Goal: Ask a question

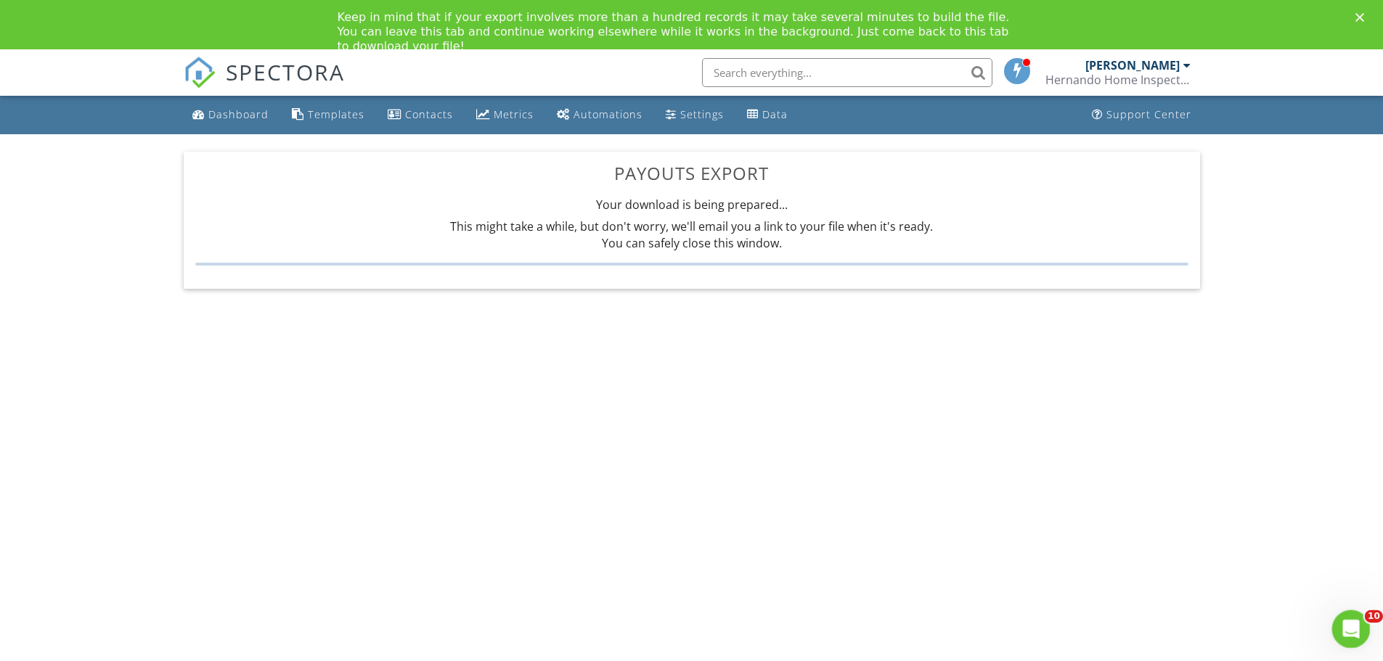
click at [1355, 633] on div "Open Intercom Messenger" at bounding box center [1348, 627] width 48 height 48
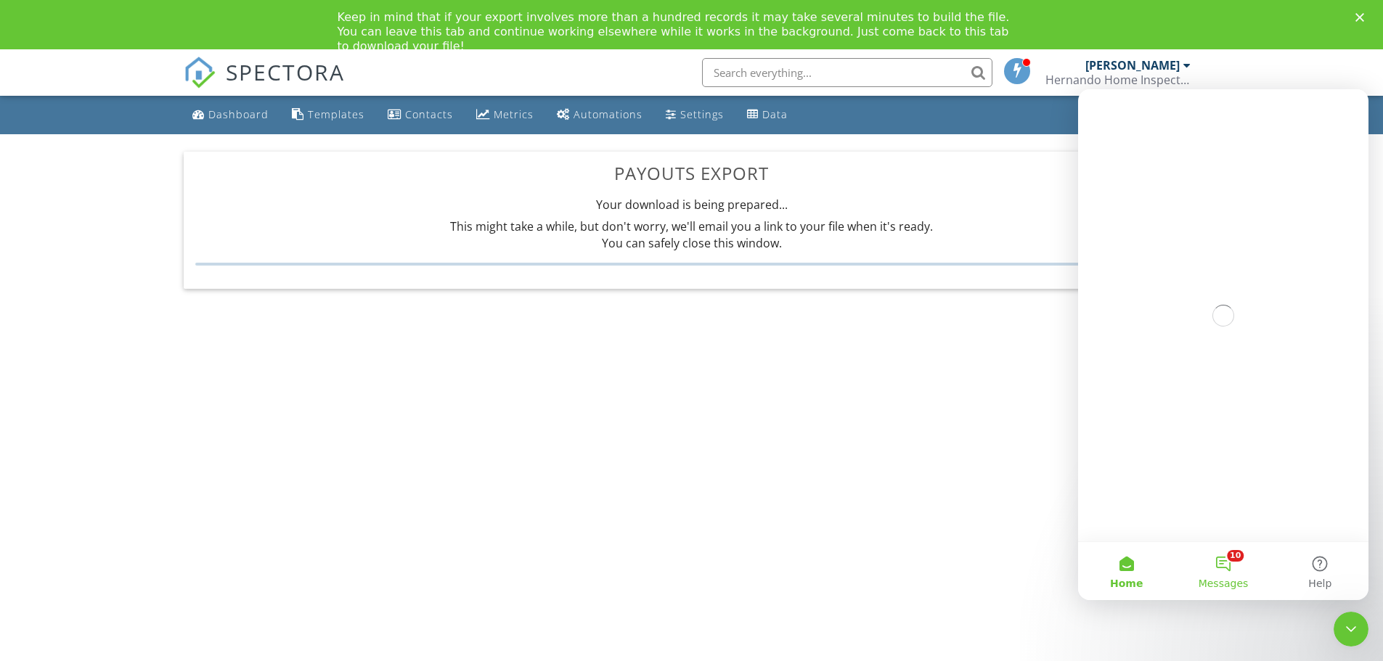
click at [1217, 569] on button "10 Messages" at bounding box center [1222, 571] width 97 height 58
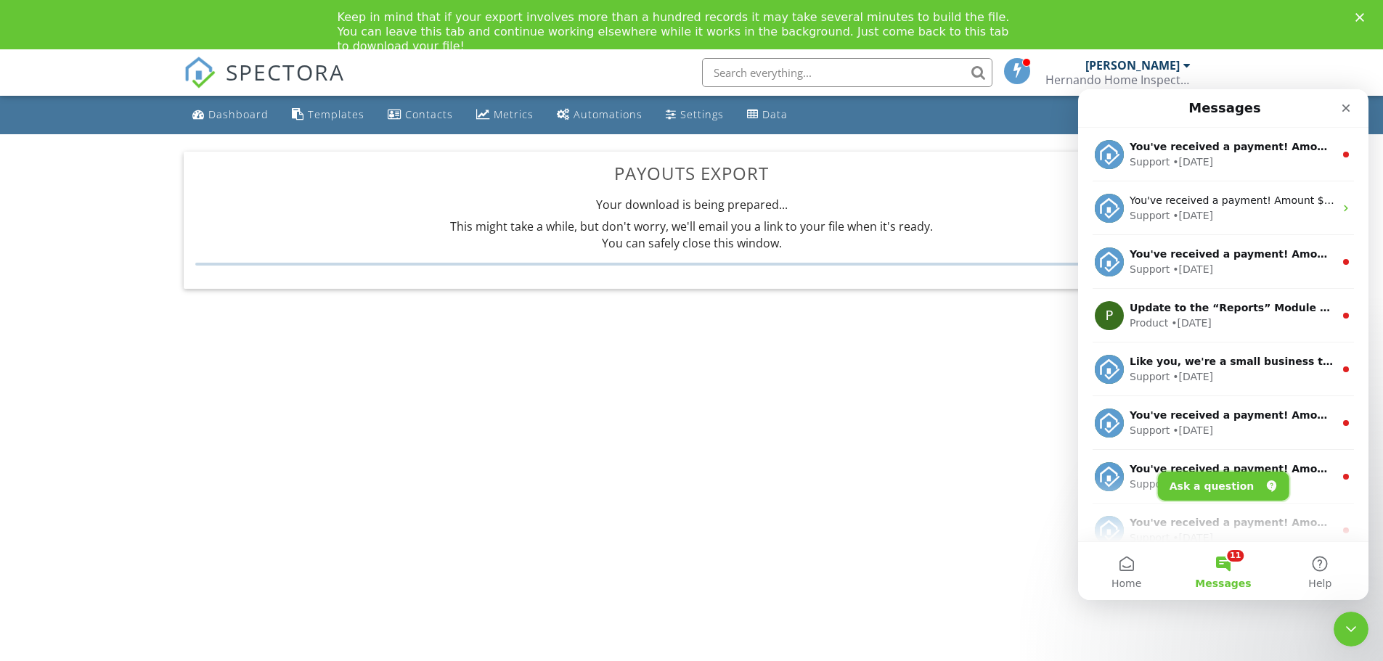
click at [1228, 492] on button "Ask a question" at bounding box center [1223, 486] width 131 height 29
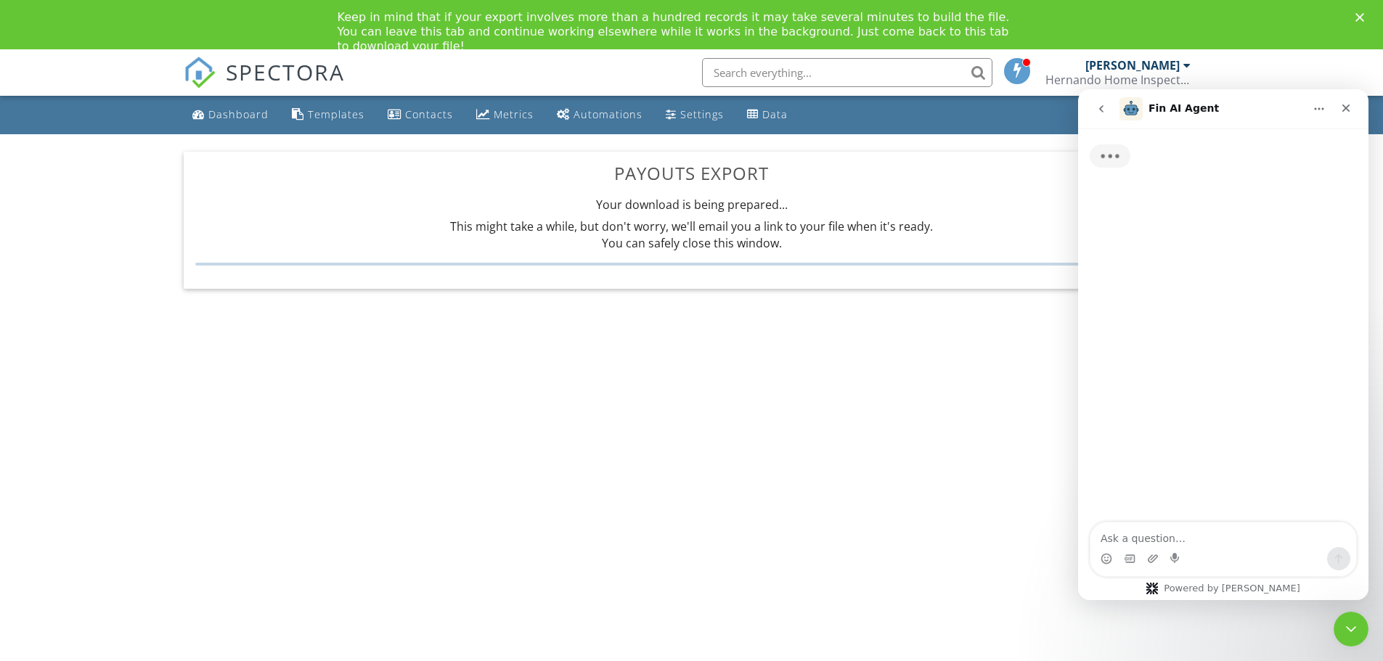
click at [1185, 534] on textarea "Ask a question…" at bounding box center [1223, 535] width 266 height 25
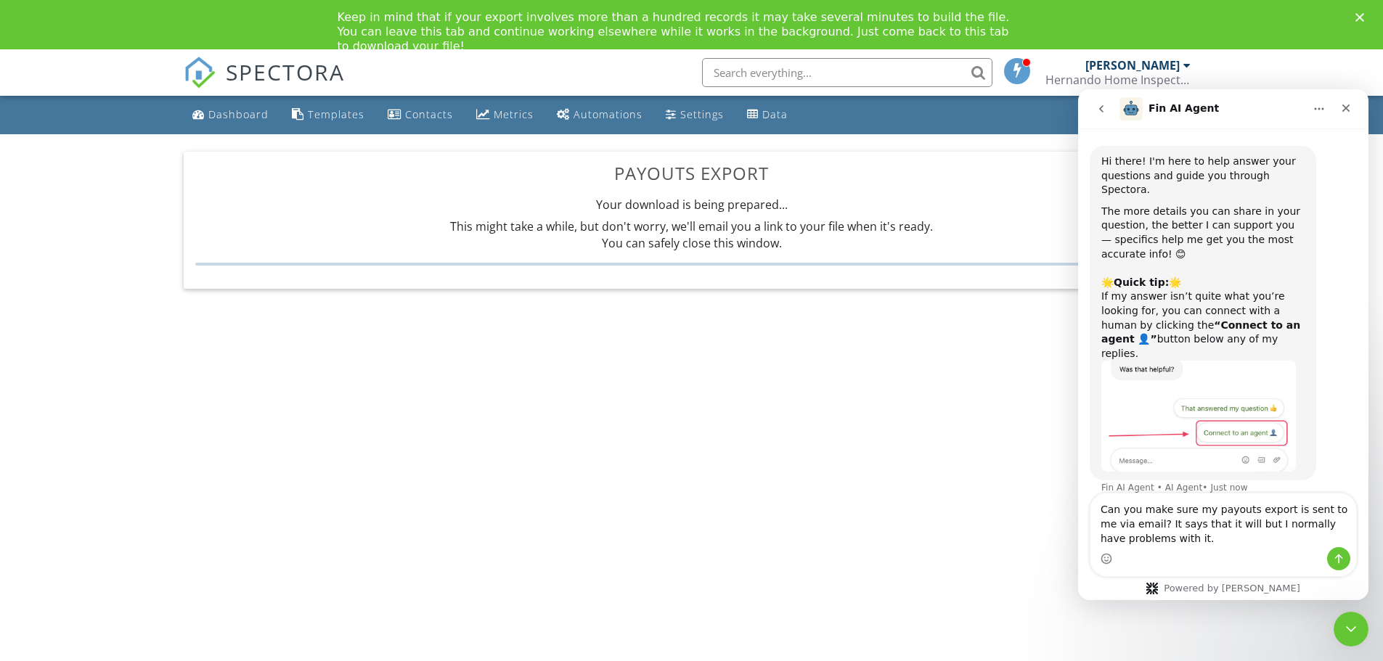
type textarea "Can you make sure my payouts export is sent to me via email? It says that it wi…"
click at [1335, 563] on icon "Send a message…" at bounding box center [1338, 559] width 12 height 12
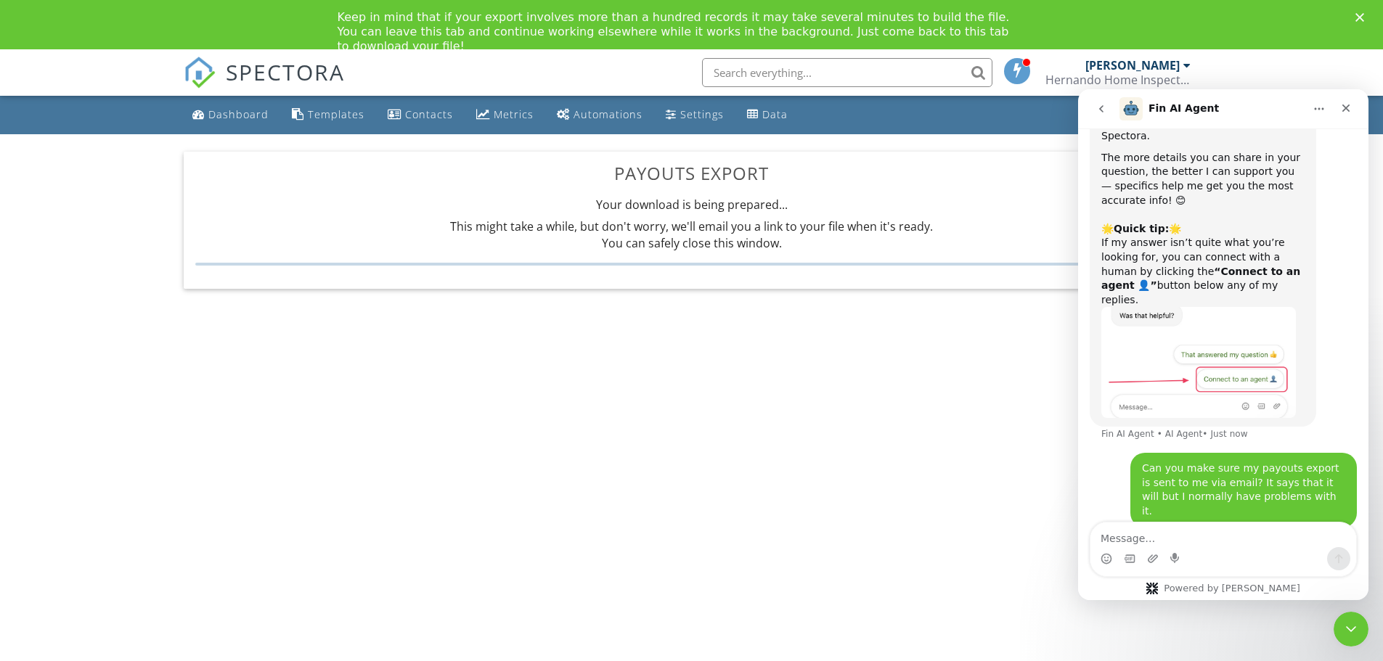
click at [1344, 112] on icon "Close" at bounding box center [1346, 108] width 12 height 12
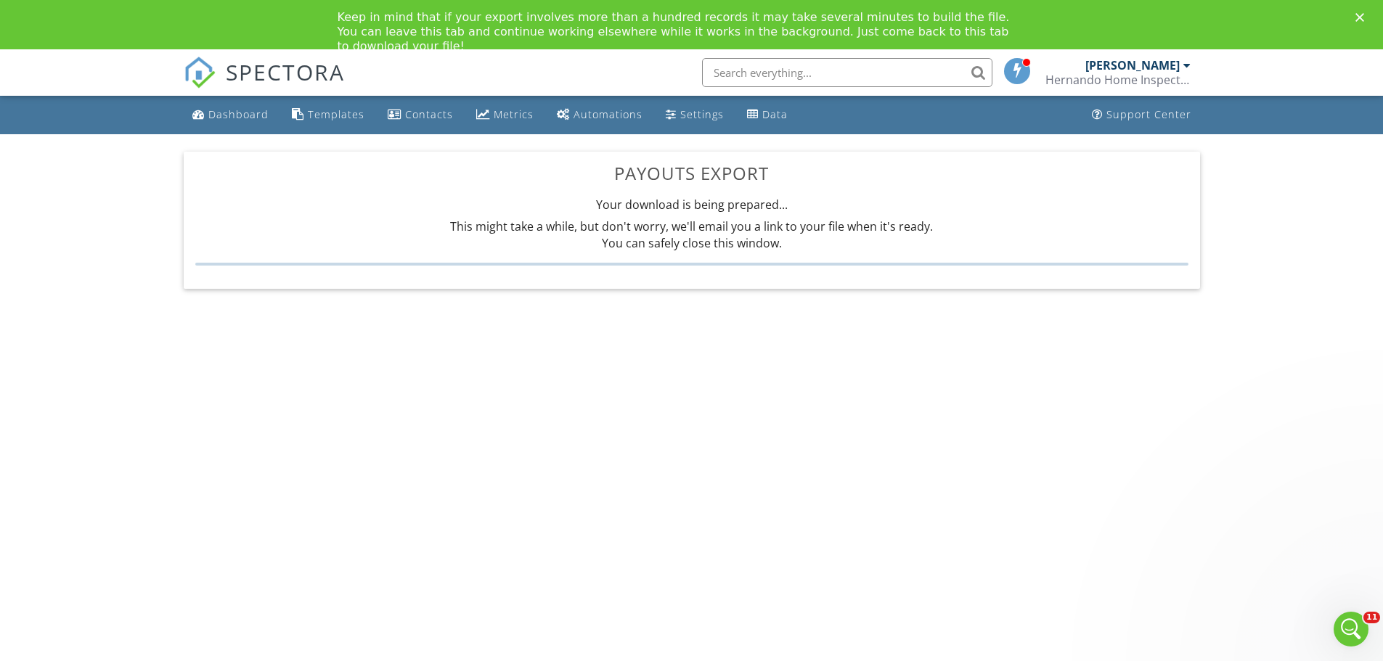
scroll to position [79, 0]
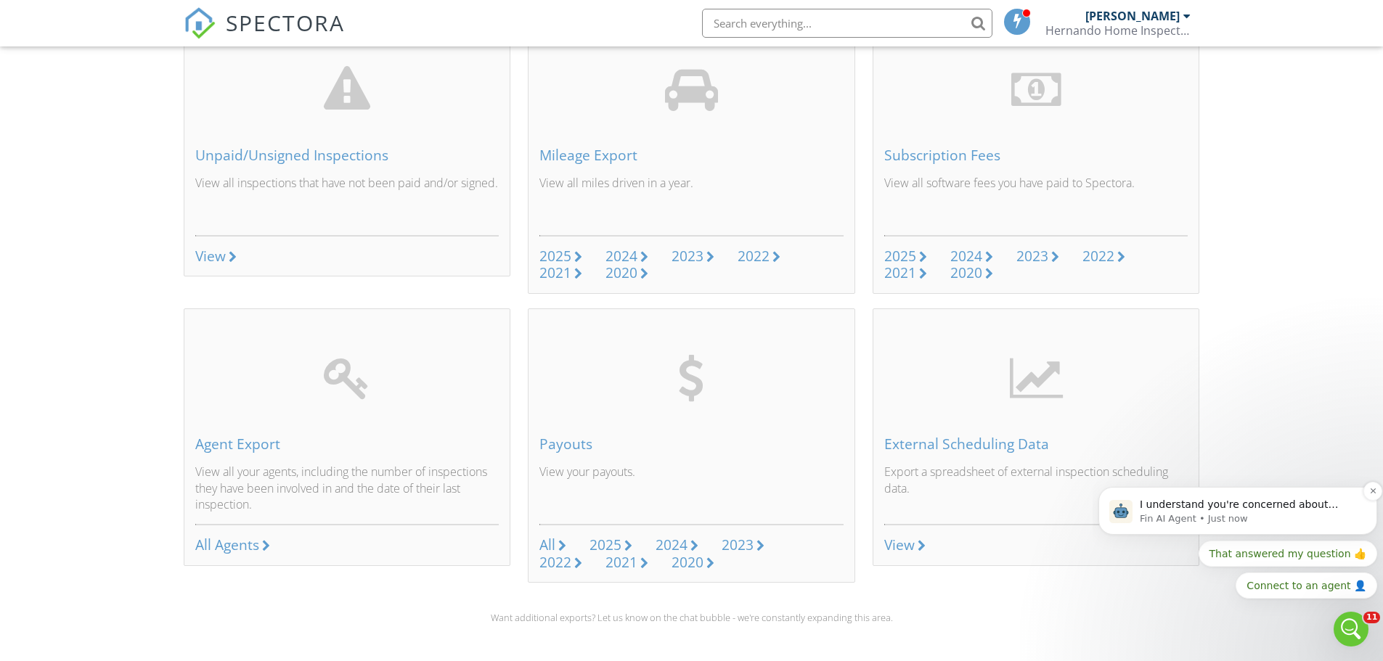
click at [1292, 512] on p "Fin AI Agent • Just now" at bounding box center [1248, 518] width 219 height 13
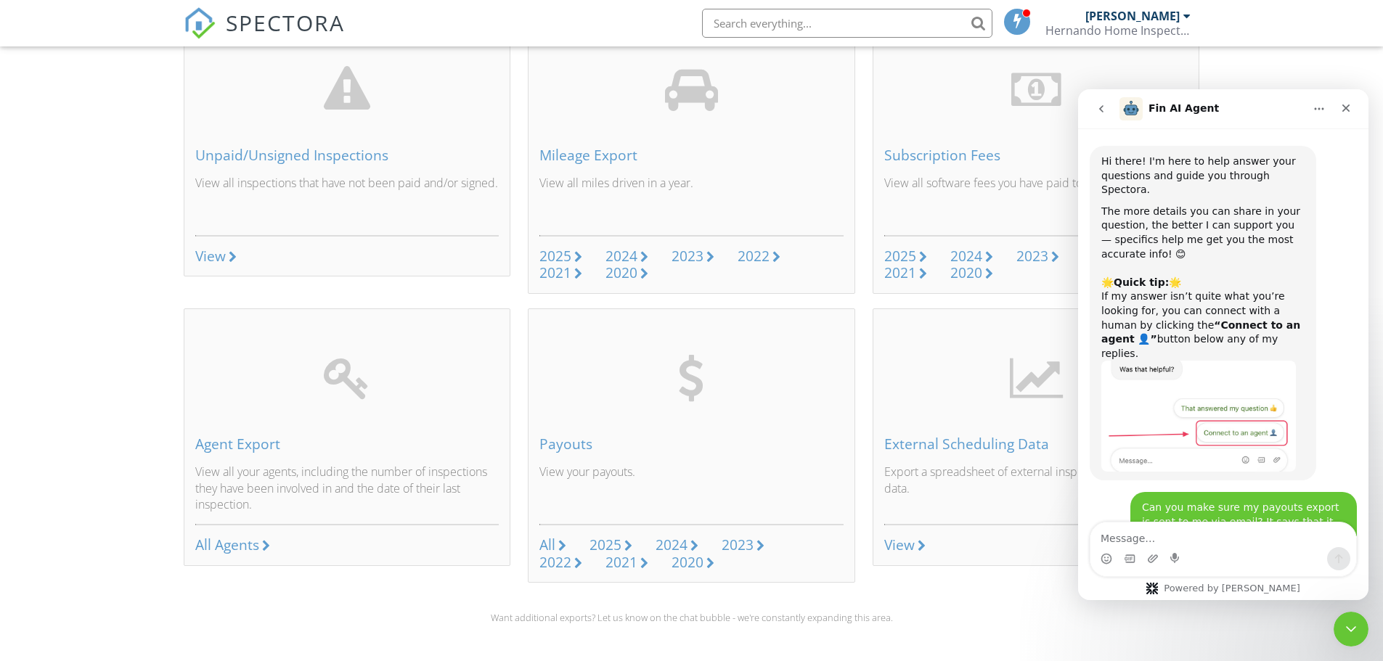
scroll to position [620, 0]
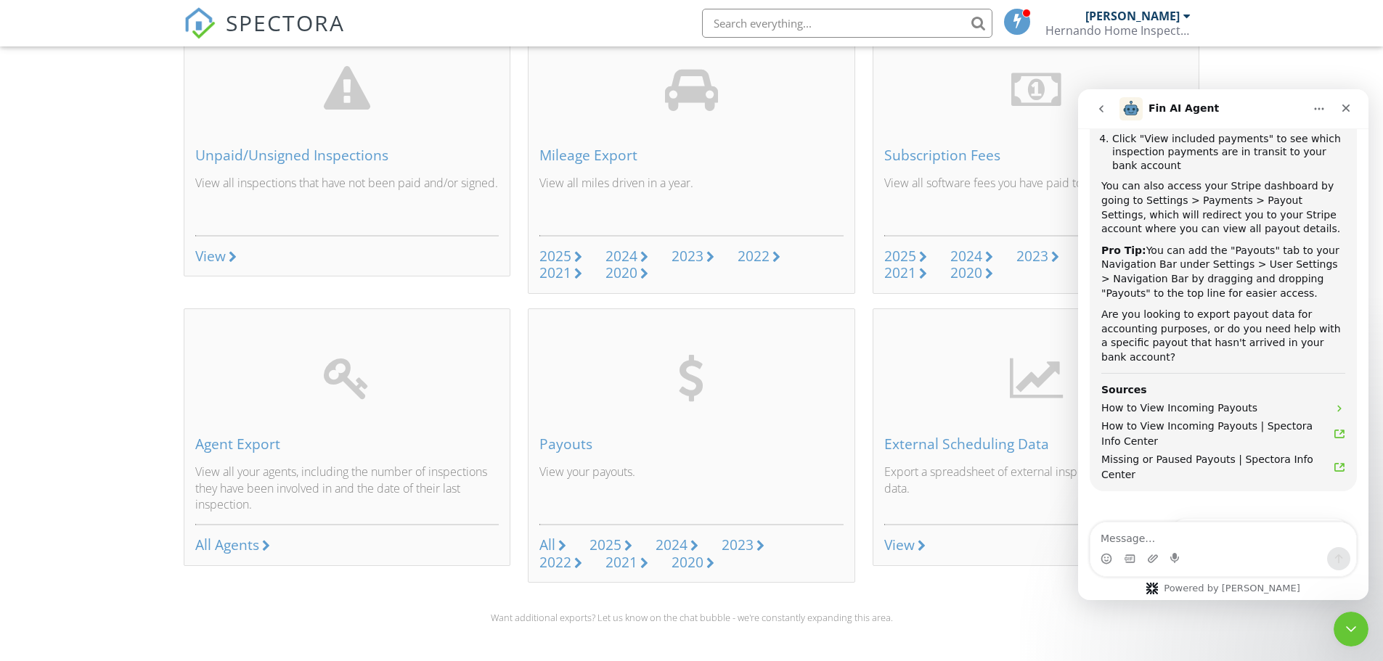
click at [1262, 554] on button "Connect to an agent 👤" at bounding box center [1279, 568] width 142 height 29
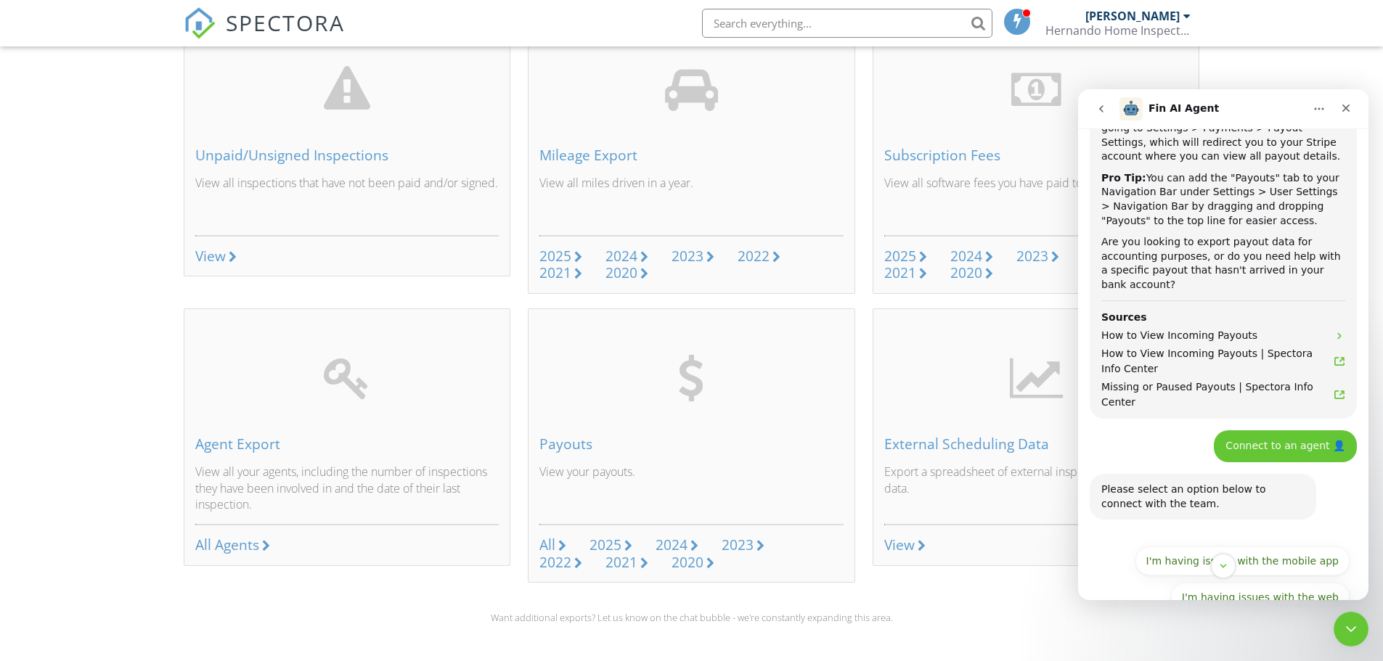
scroll to position [693, 0]
click at [1226, 582] on button "I'm having issues with the web" at bounding box center [1260, 596] width 179 height 29
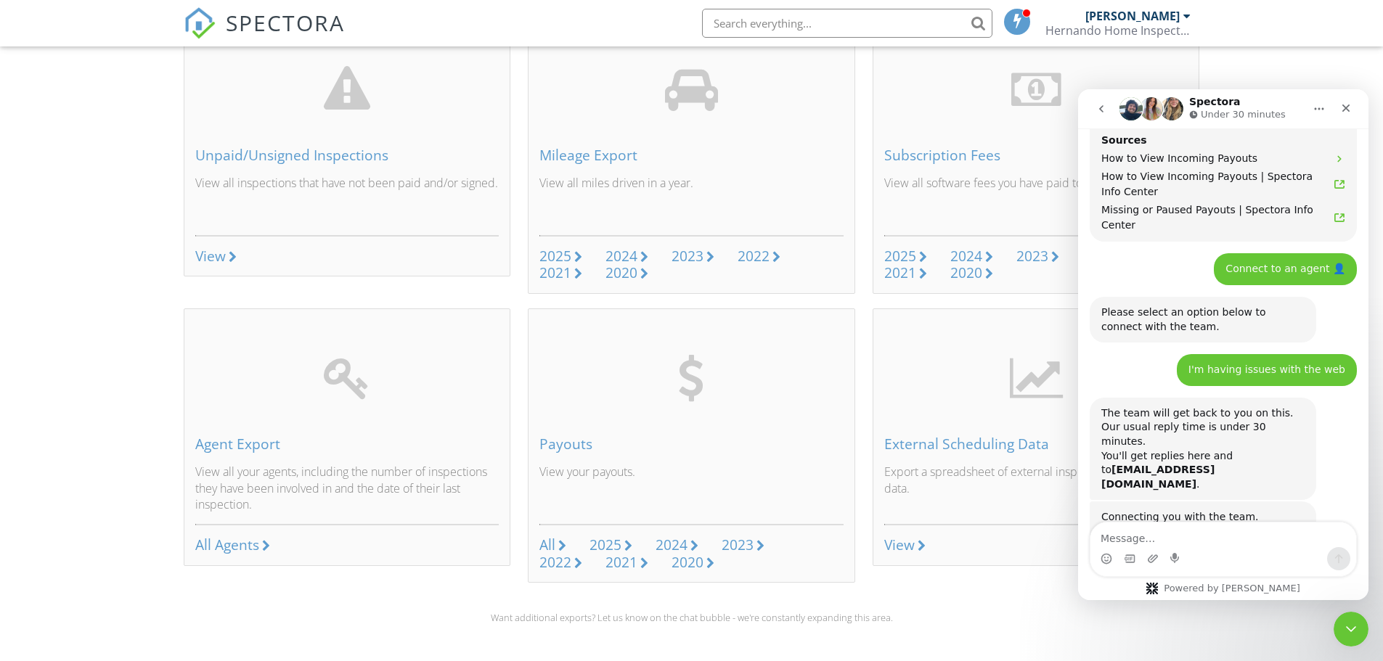
scroll to position [909, 0]
